Goal: Use online tool/utility: Use online tool/utility

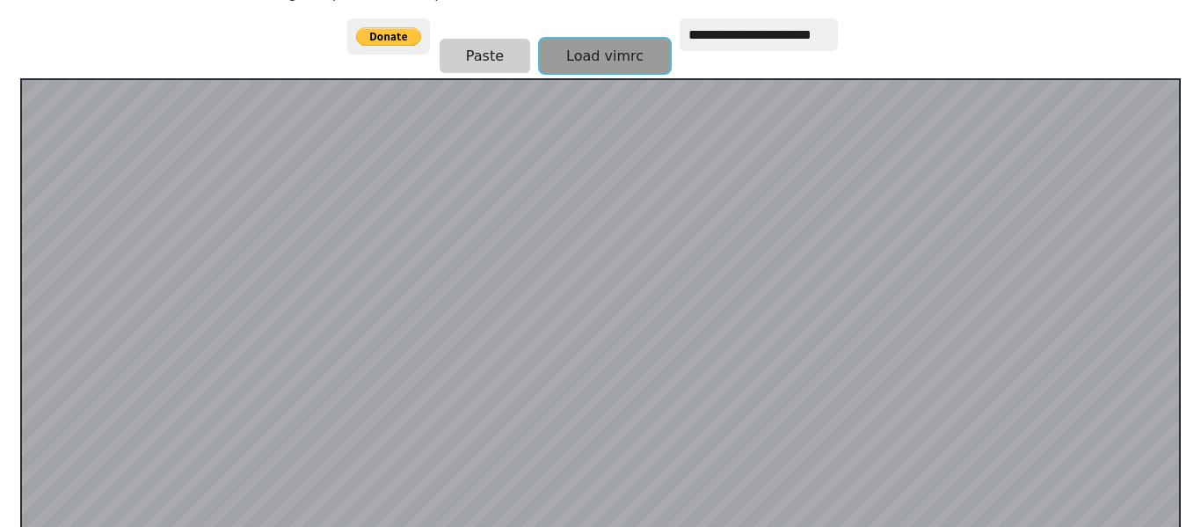
click at [540, 68] on button "Load vimrc" at bounding box center [605, 56] width 130 height 34
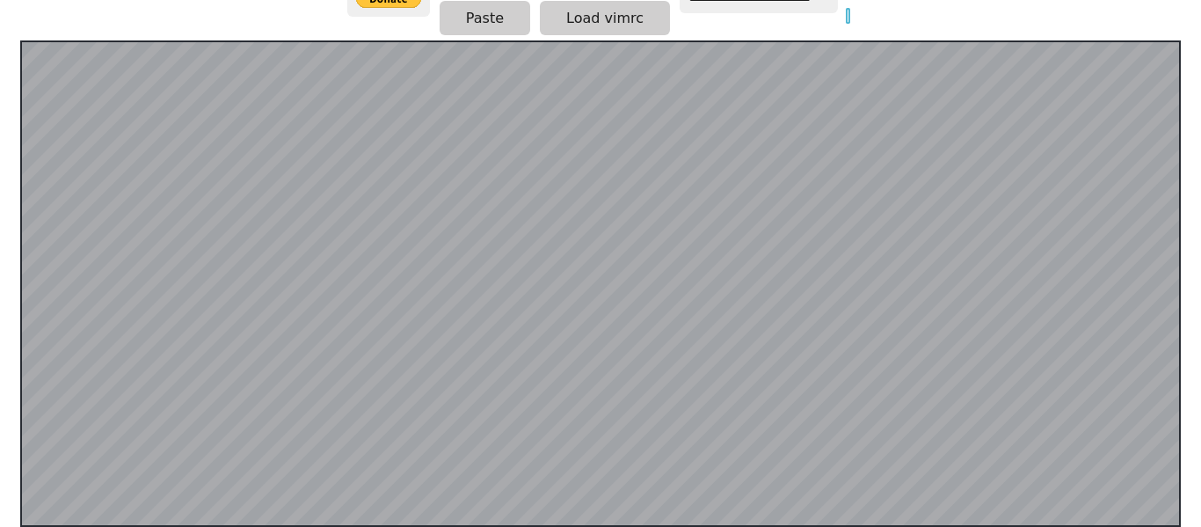
scroll to position [0, 30]
click at [441, 27] on button "Paste" at bounding box center [485, 18] width 91 height 34
click at [470, 26] on button "Paste" at bounding box center [485, 18] width 91 height 34
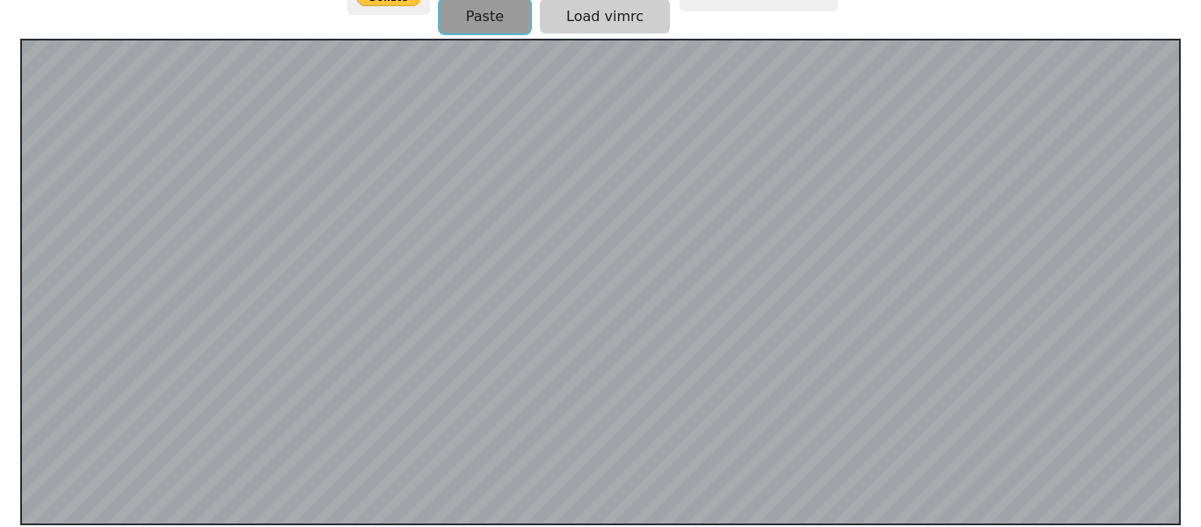
click at [470, 26] on button "Paste" at bounding box center [485, 16] width 91 height 34
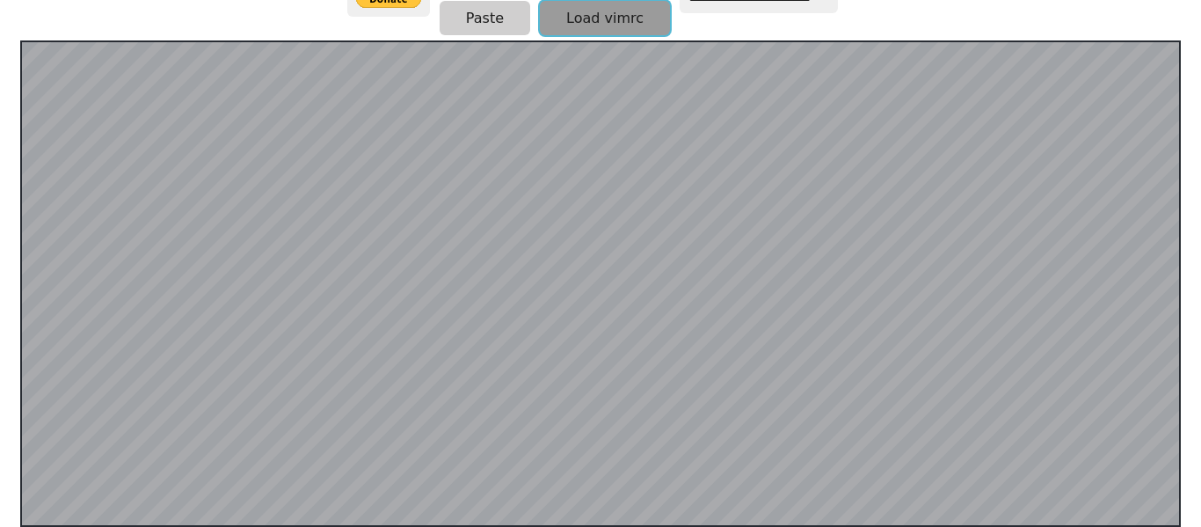
click at [617, 12] on button "Load vimrc" at bounding box center [605, 18] width 130 height 34
click at [541, 24] on button "Load vimrc" at bounding box center [605, 18] width 130 height 34
click at [548, 16] on button "Load vimrc" at bounding box center [605, 18] width 130 height 34
click at [572, 14] on button "Load vimrc" at bounding box center [605, 18] width 130 height 34
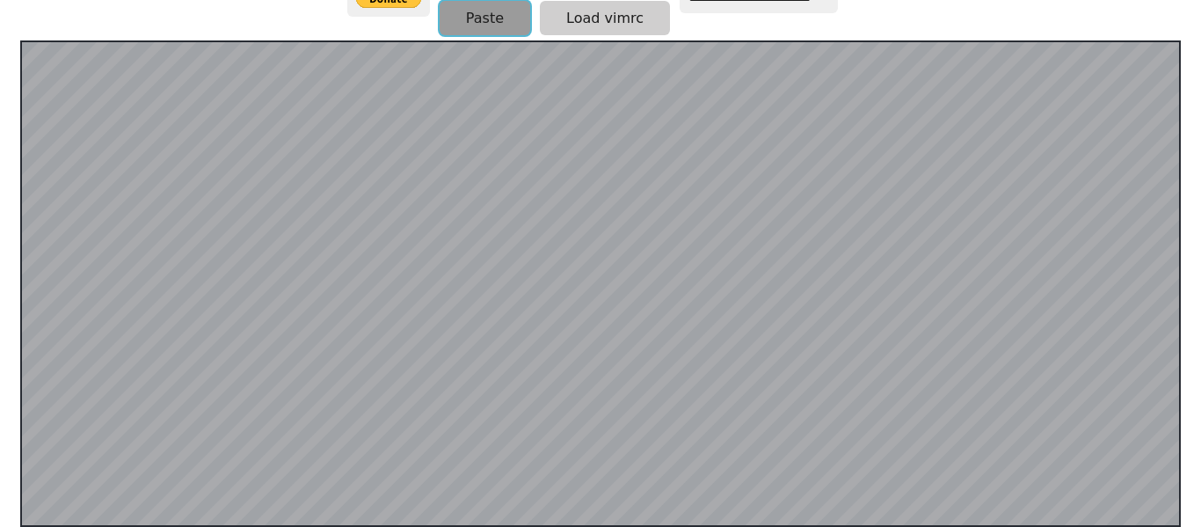
click at [478, 20] on button "Paste" at bounding box center [485, 18] width 91 height 34
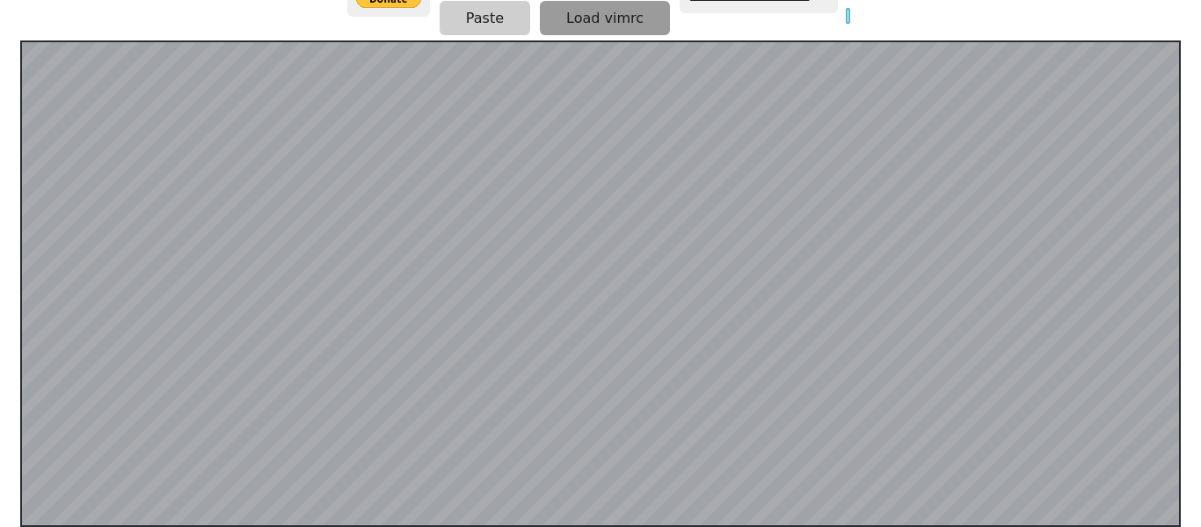
scroll to position [0, 0]
click at [543, 27] on button "Load vimrc" at bounding box center [605, 18] width 130 height 34
type input "*********"
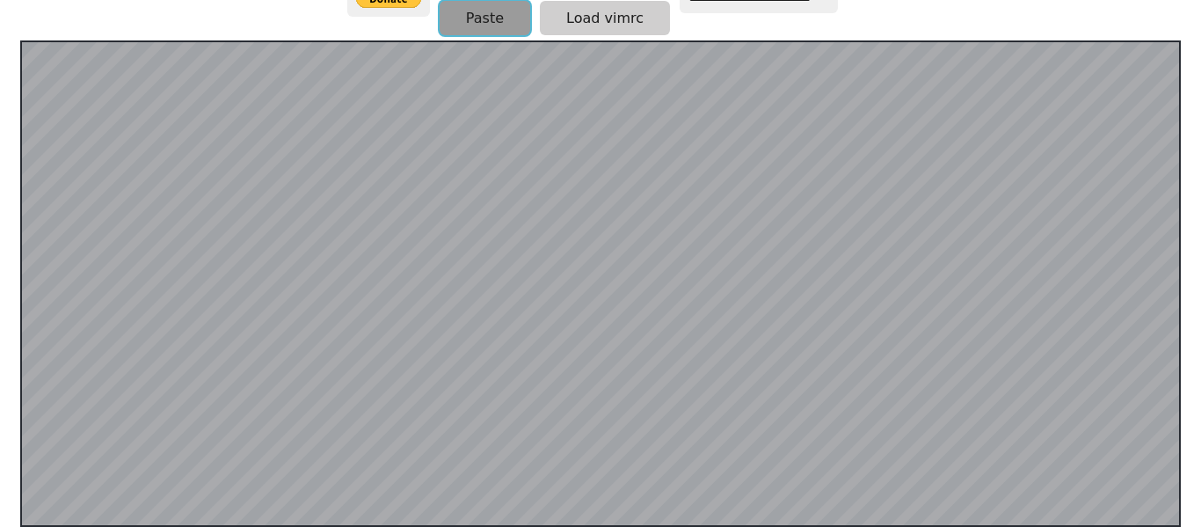
click at [493, 28] on button "Paste" at bounding box center [485, 18] width 91 height 34
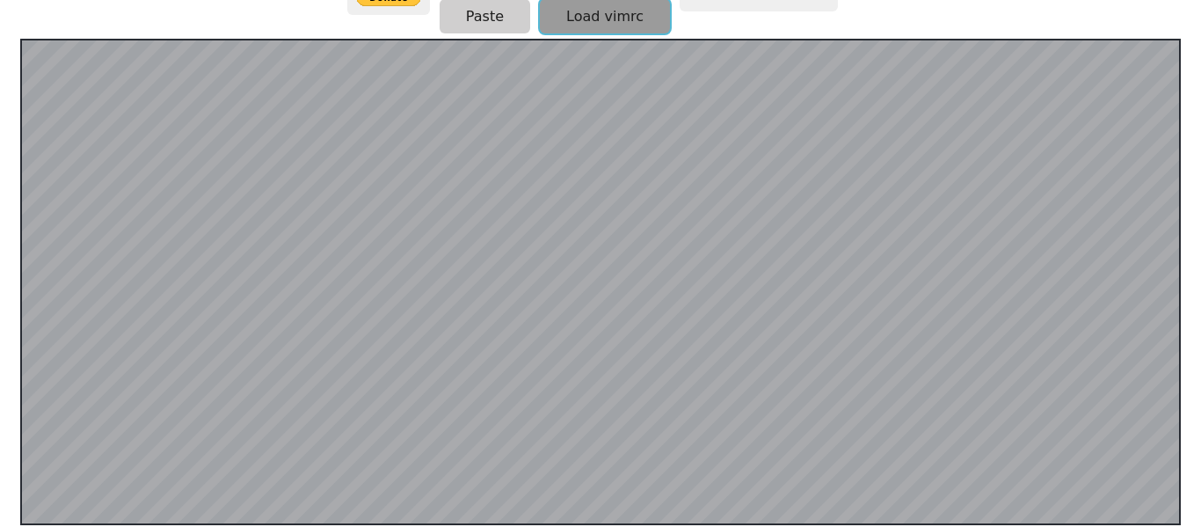
click at [559, 16] on button "Load vimrc" at bounding box center [605, 16] width 130 height 34
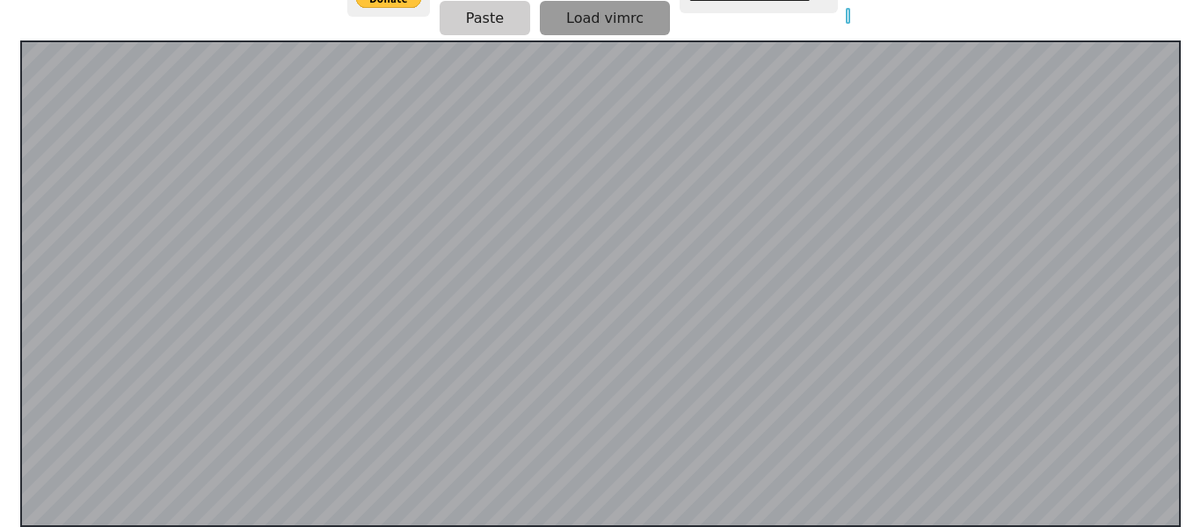
scroll to position [0, 55]
click at [557, 18] on button "Load vimrc" at bounding box center [605, 18] width 130 height 34
click at [589, 1] on button "Load vimrc" at bounding box center [605, 18] width 130 height 34
click at [540, 26] on button "Load vimrc" at bounding box center [605, 18] width 130 height 34
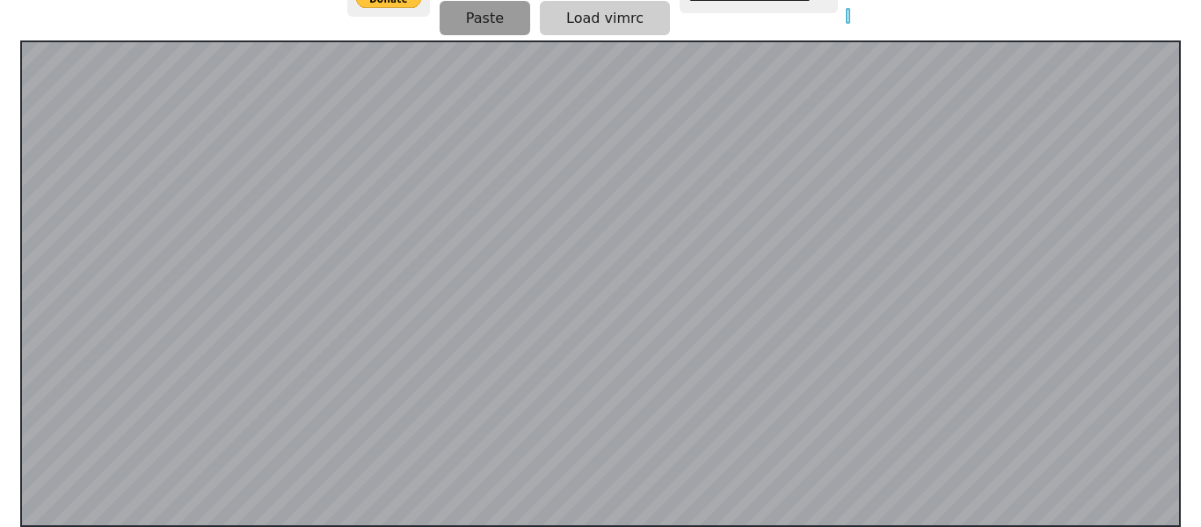
scroll to position [0, 55]
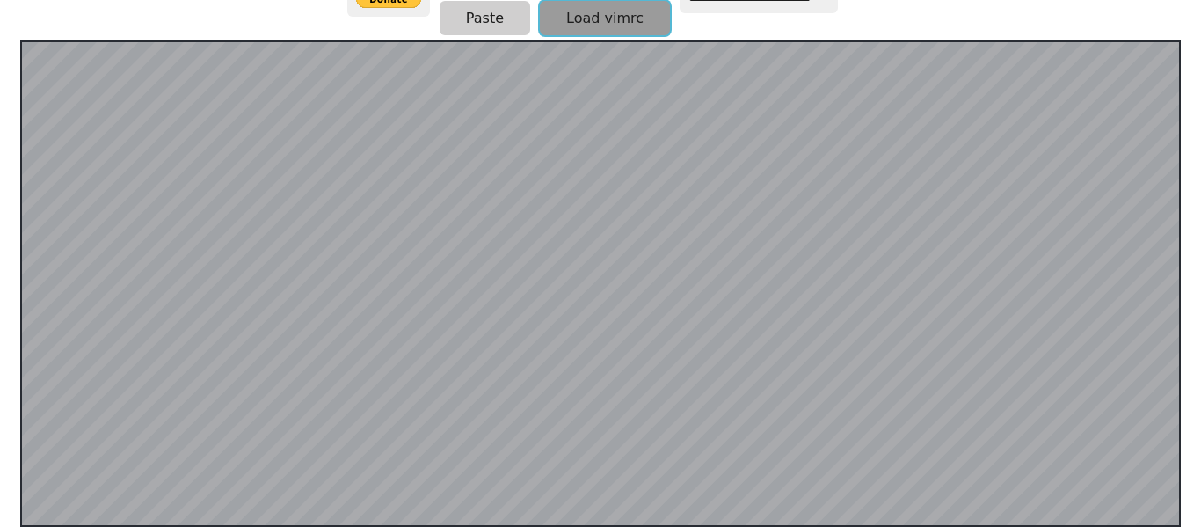
click at [589, 30] on button "Load vimrc" at bounding box center [605, 18] width 130 height 34
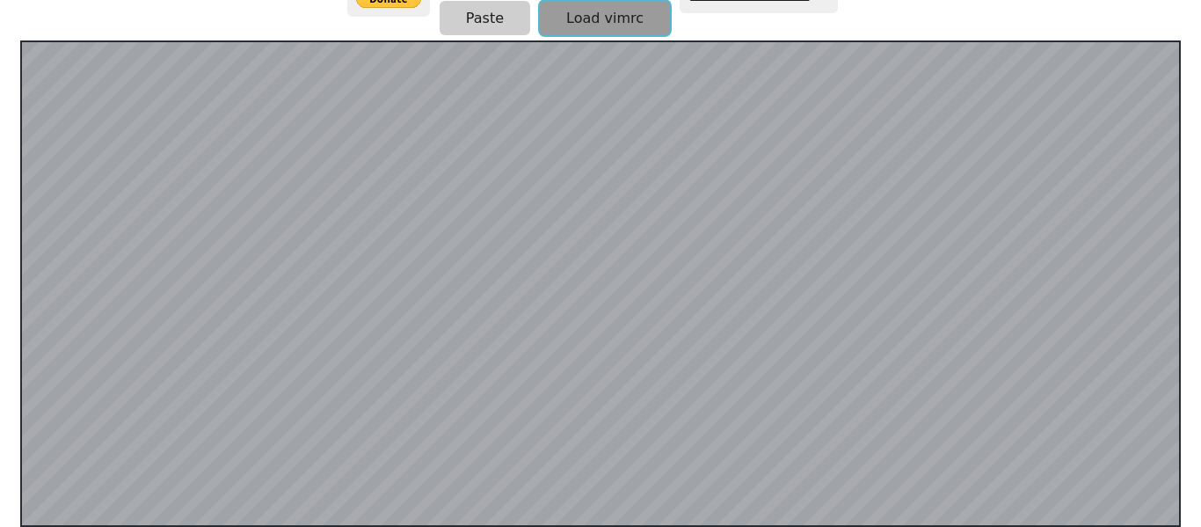
click at [588, 30] on button "Load vimrc" at bounding box center [605, 18] width 130 height 34
